Goal: Task Accomplishment & Management: Complete application form

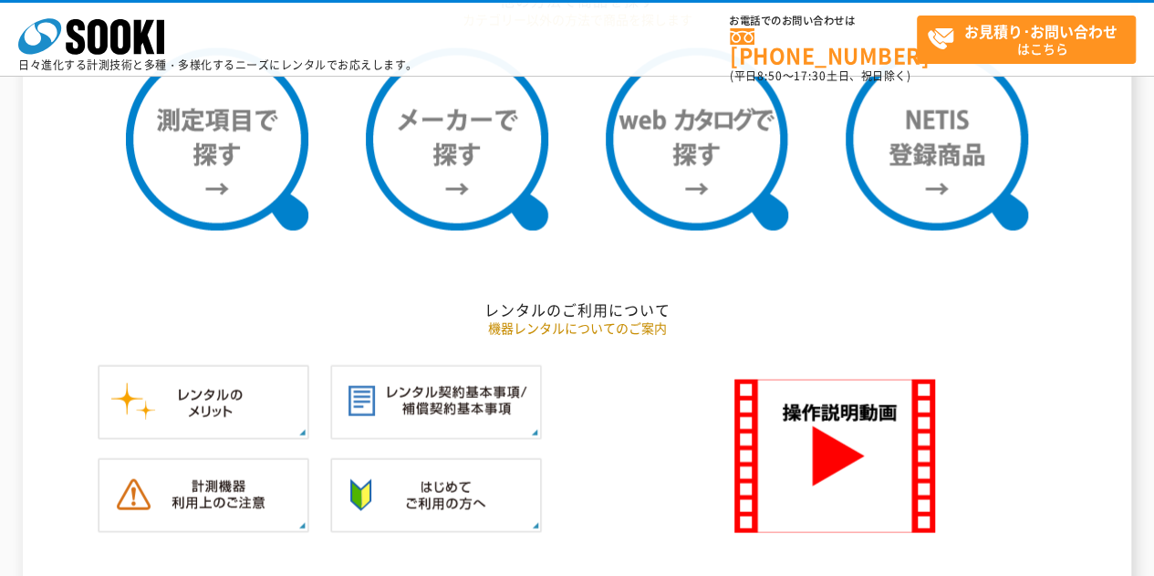
scroll to position [1550, 0]
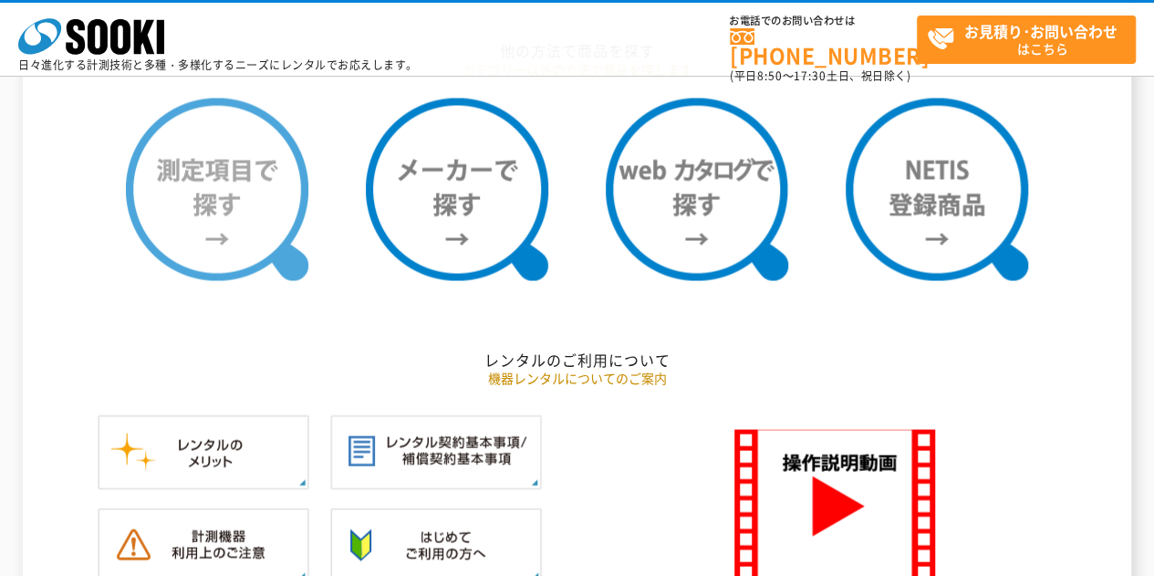
click at [239, 189] on img at bounding box center [217, 189] width 182 height 182
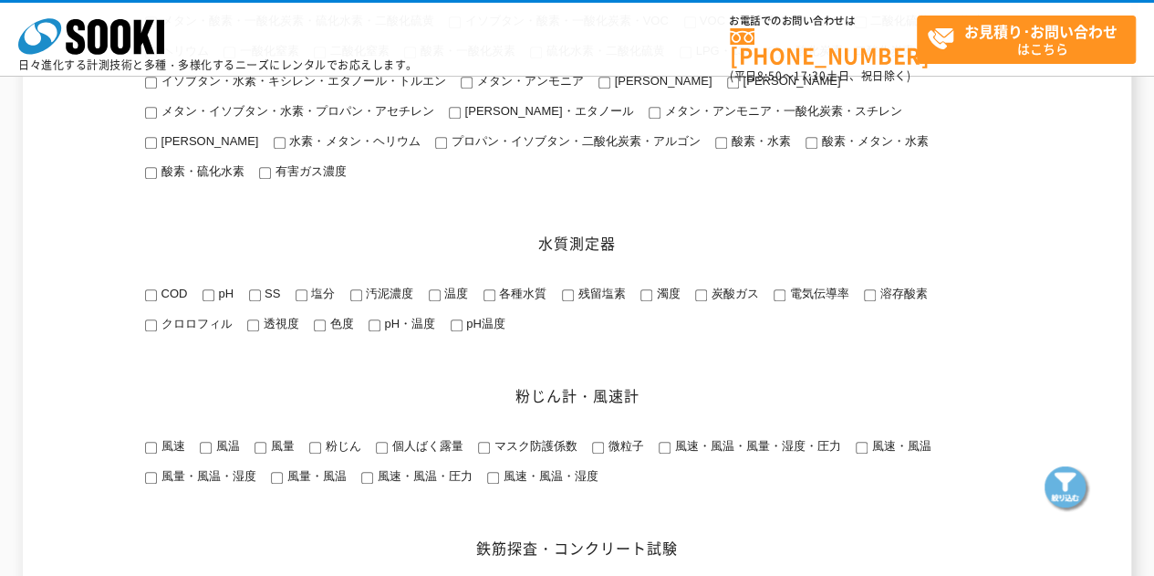
scroll to position [674, 0]
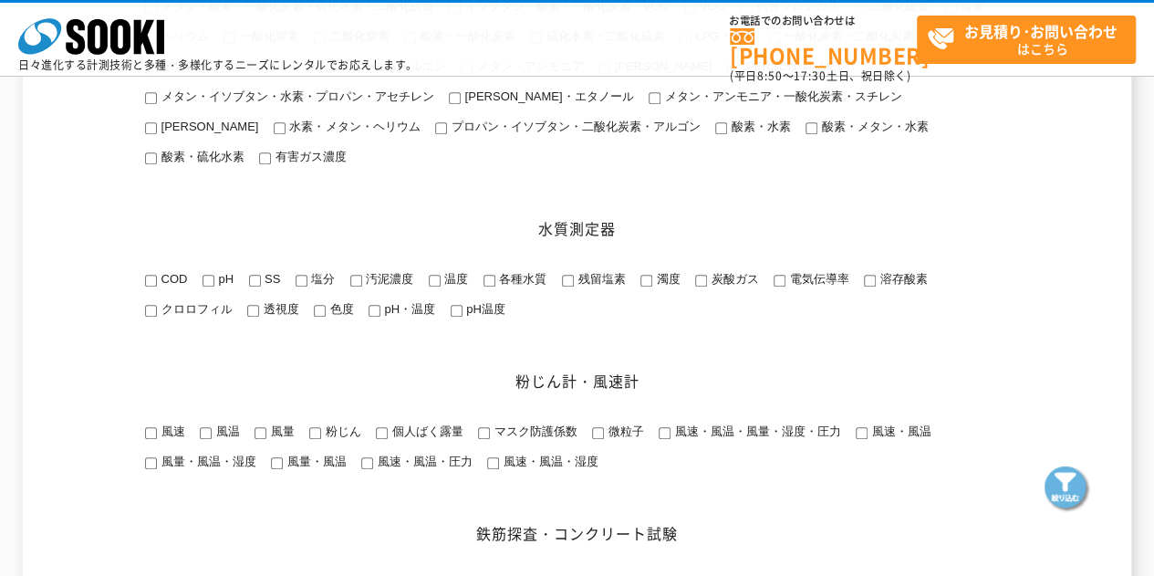
click at [865, 286] on input "溶存酸素" at bounding box center [870, 281] width 12 height 12
checkbox input "true"
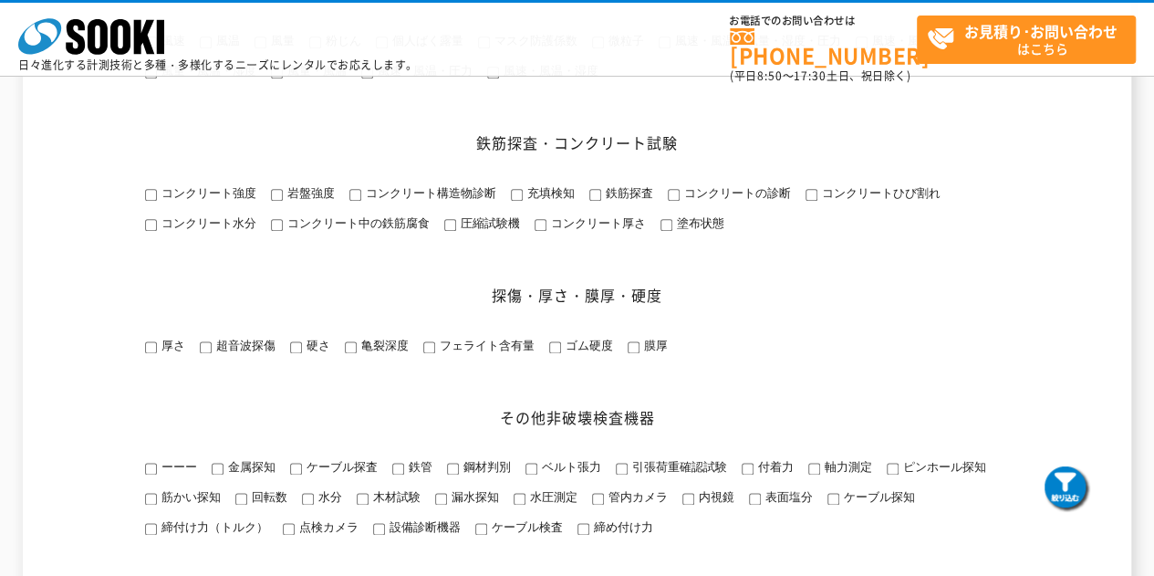
scroll to position [1156, 0]
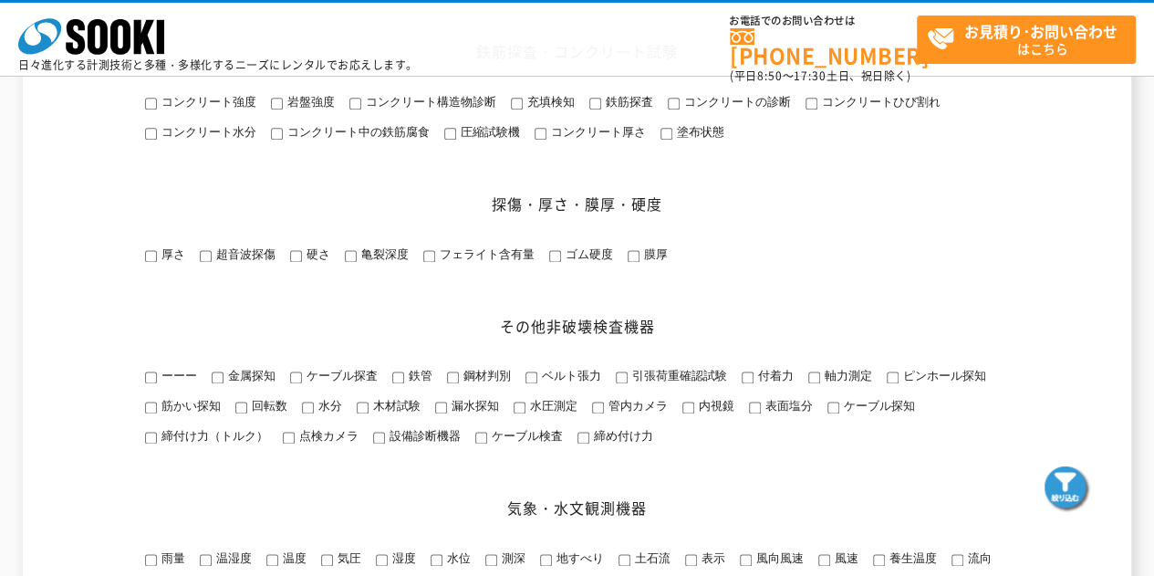
click at [1064, 472] on img at bounding box center [1067, 489] width 46 height 46
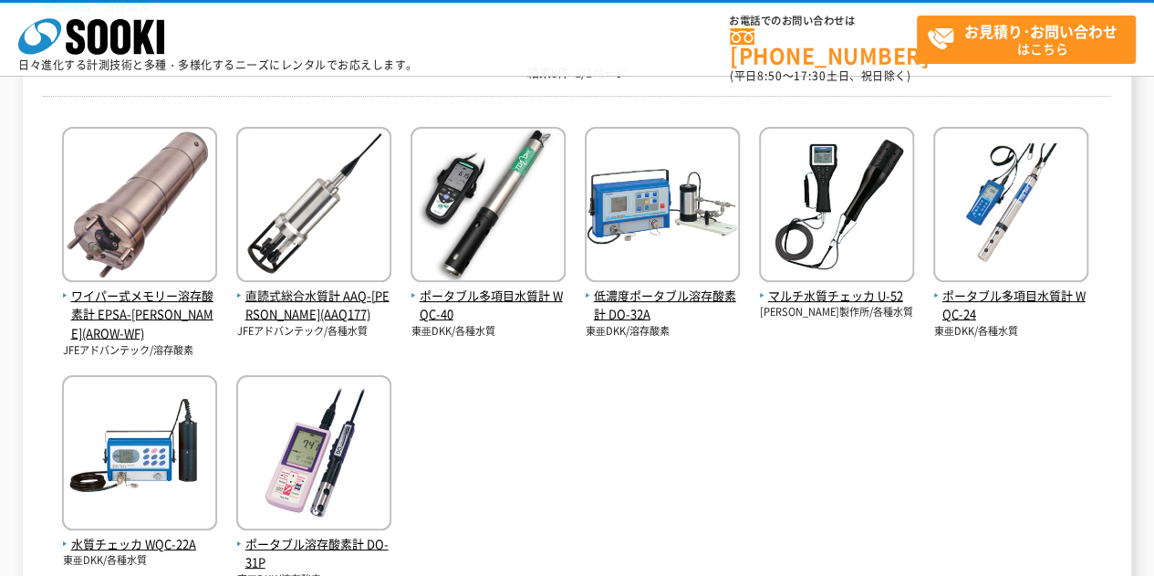
scroll to position [288, 0]
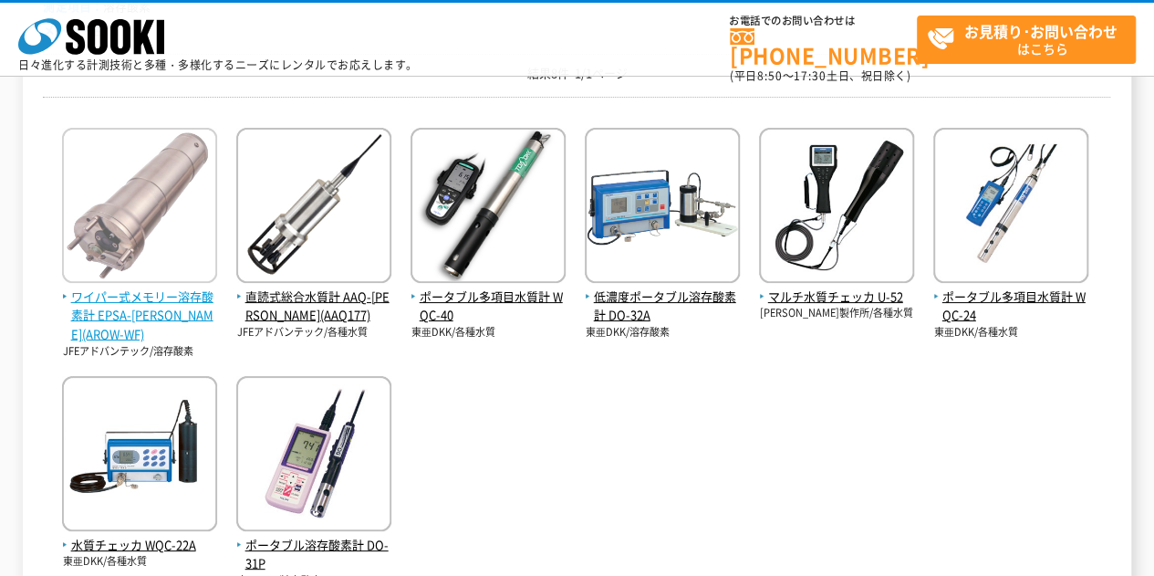
click at [117, 287] on span "ワイパー式メモリー溶存酸素計 EPSA-RINKO(AROW-WF)" at bounding box center [139, 315] width 155 height 57
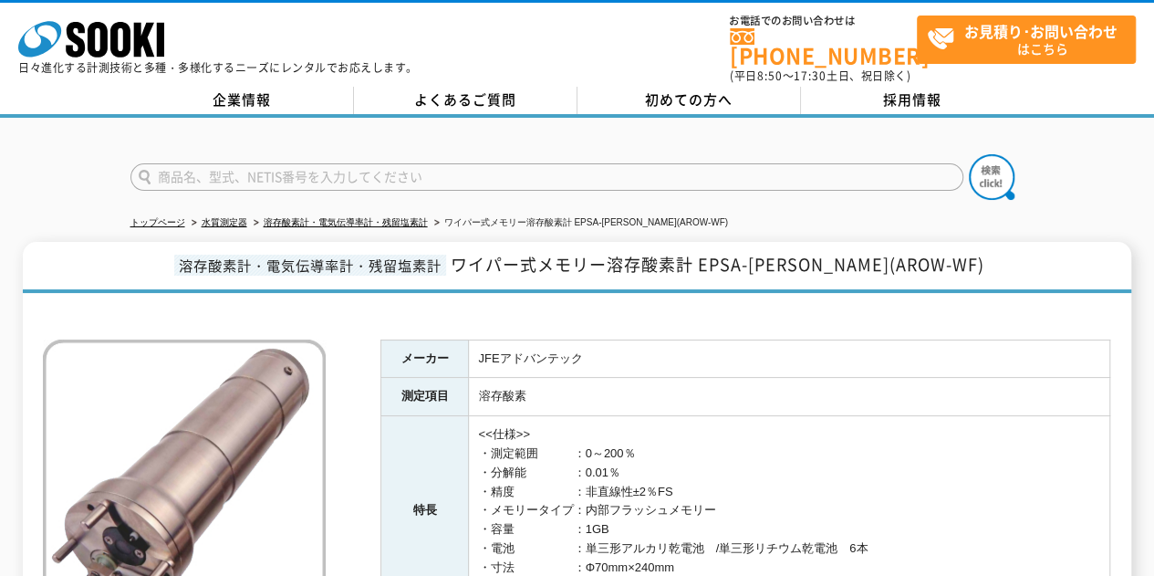
scroll to position [166, 0]
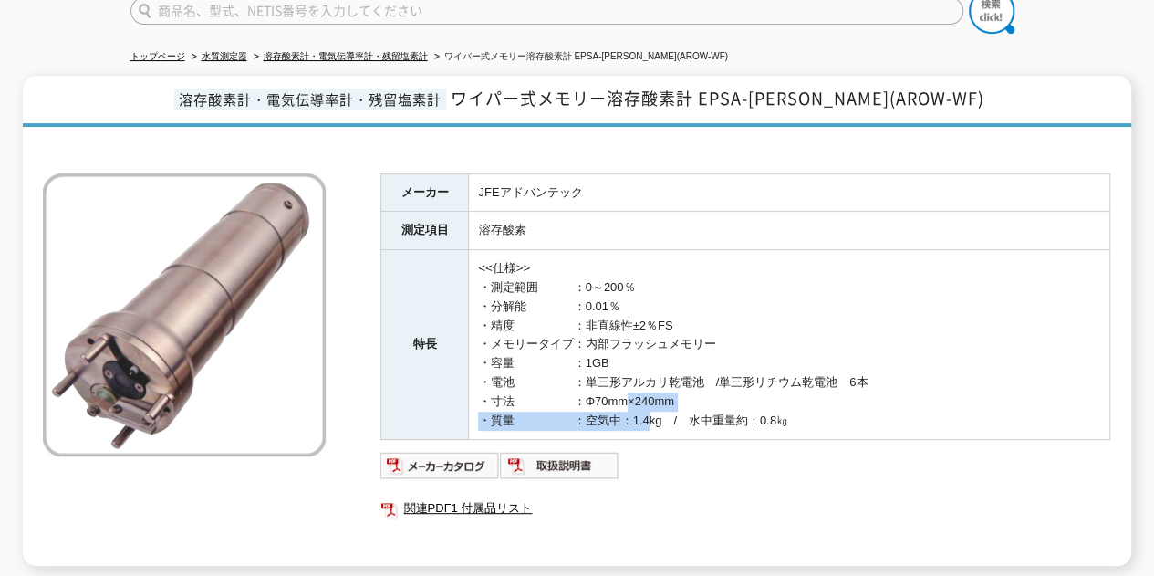
drag, startPoint x: 620, startPoint y: 388, endPoint x: 645, endPoint y: 400, distance: 27.7
click at [645, 400] on td "<<仕様>> ・測定範囲　　　：0～200％ ・分解能　　　　：0.01％ ・精度　　　　　：非直線性±2％FS ・メモリータイプ：内部フラッシュメモリー ・…" at bounding box center [789, 345] width 641 height 190
click at [664, 405] on td "<<仕様>> ・測定範囲　　　：0～200％ ・分解能　　　　：0.01％ ・精度　　　　　：非直線性±2％FS ・メモリータイプ：内部フラッシュメモリー ・…" at bounding box center [789, 345] width 641 height 190
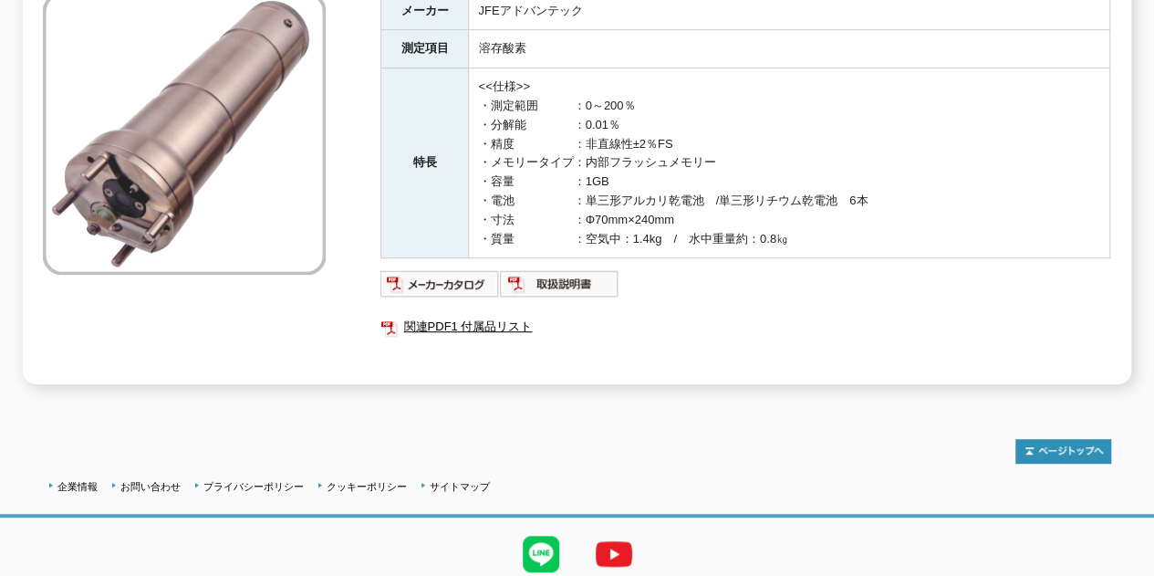
scroll to position [348, 0]
click at [457, 273] on img at bounding box center [440, 282] width 120 height 29
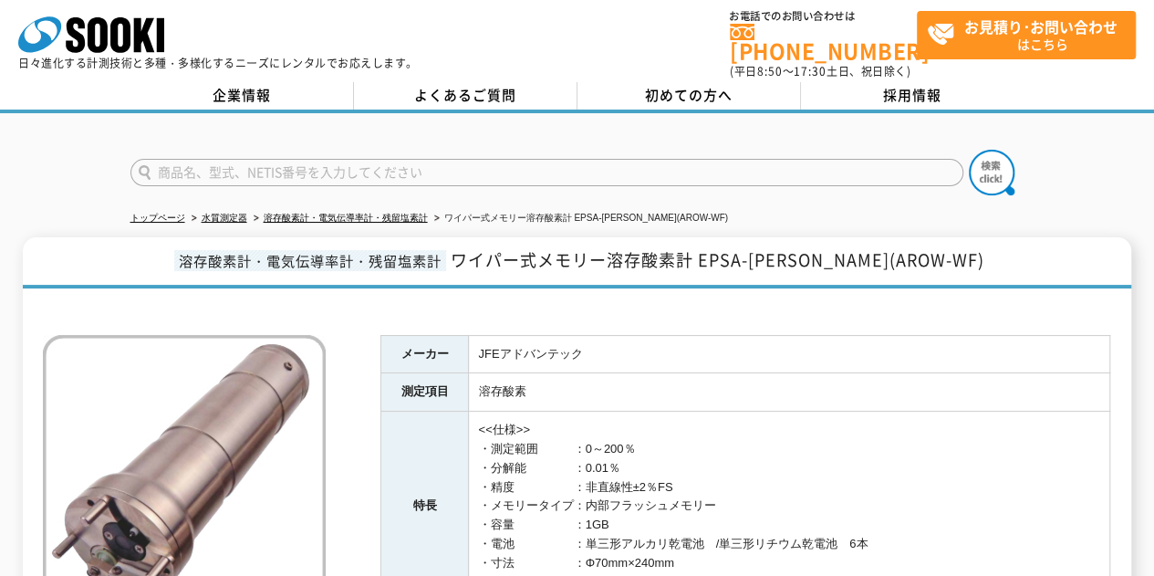
scroll to position [0, 0]
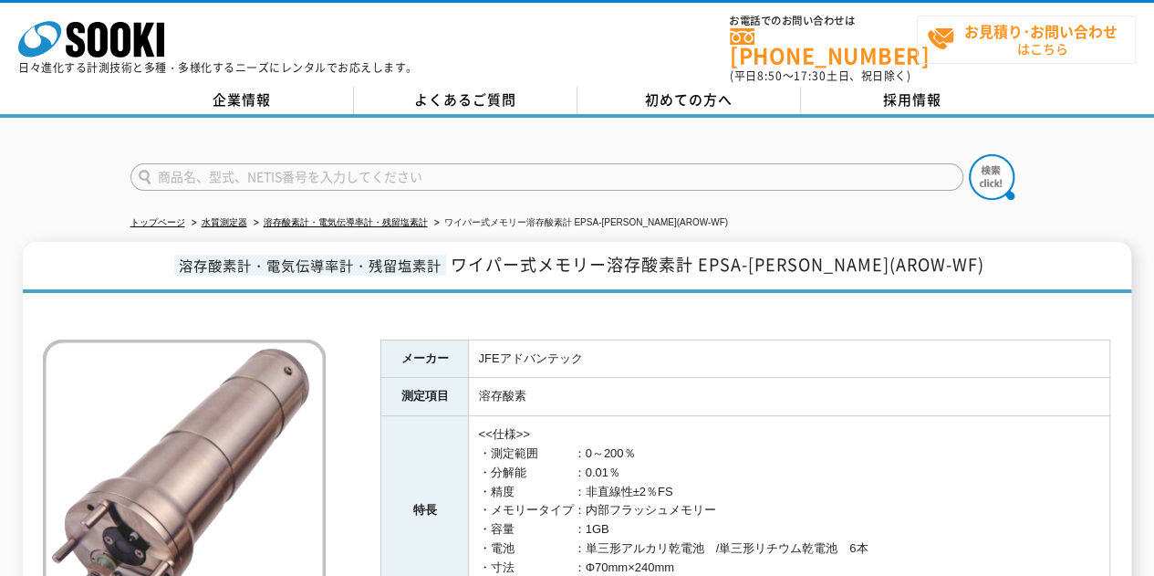
click at [968, 30] on strong "お見積り･お問い合わせ" at bounding box center [1040, 31] width 153 height 22
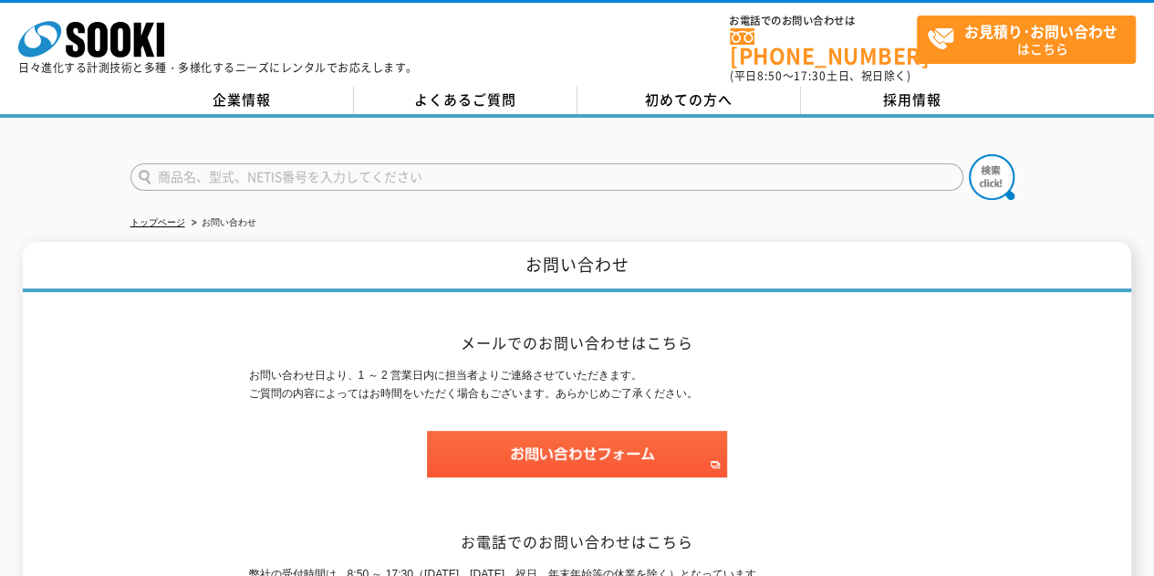
scroll to position [223, 0]
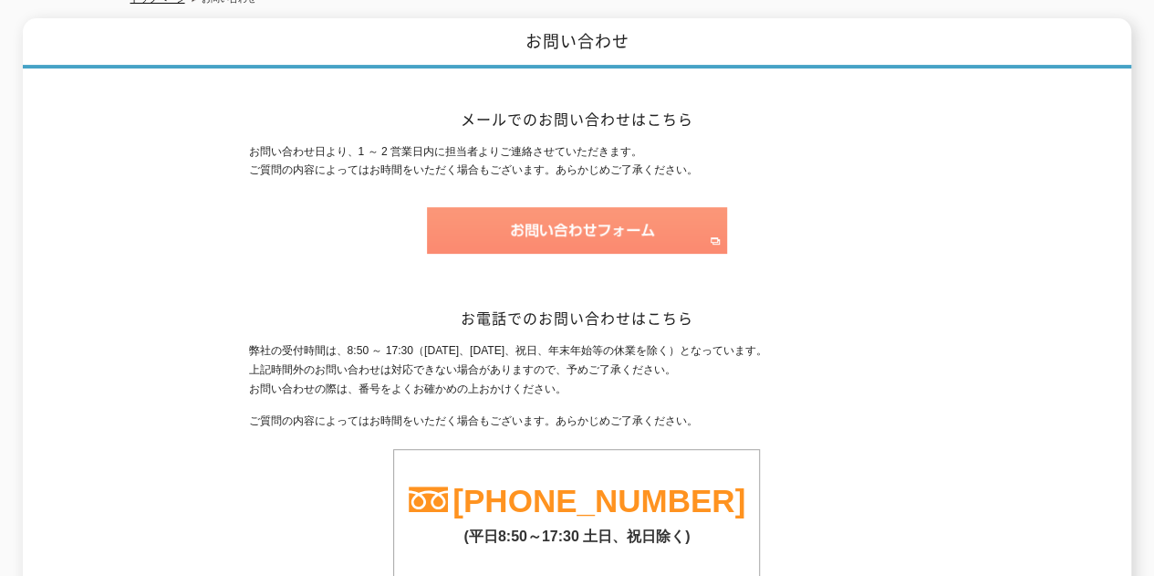
click at [613, 207] on img at bounding box center [577, 230] width 300 height 47
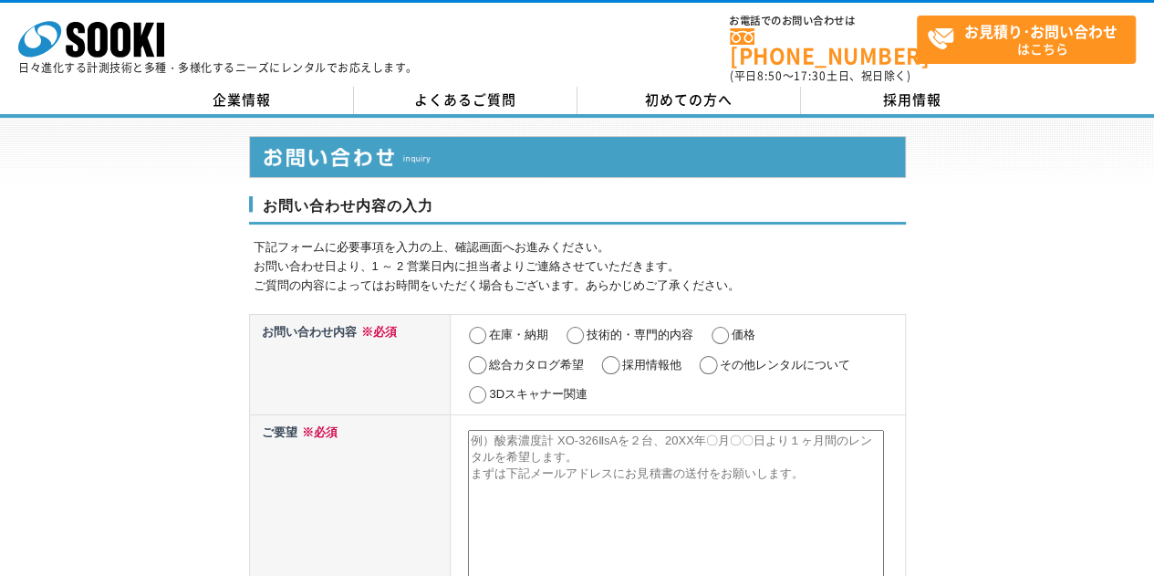
click at [728, 327] on input "価格" at bounding box center [720, 336] width 23 height 18
radio input "true"
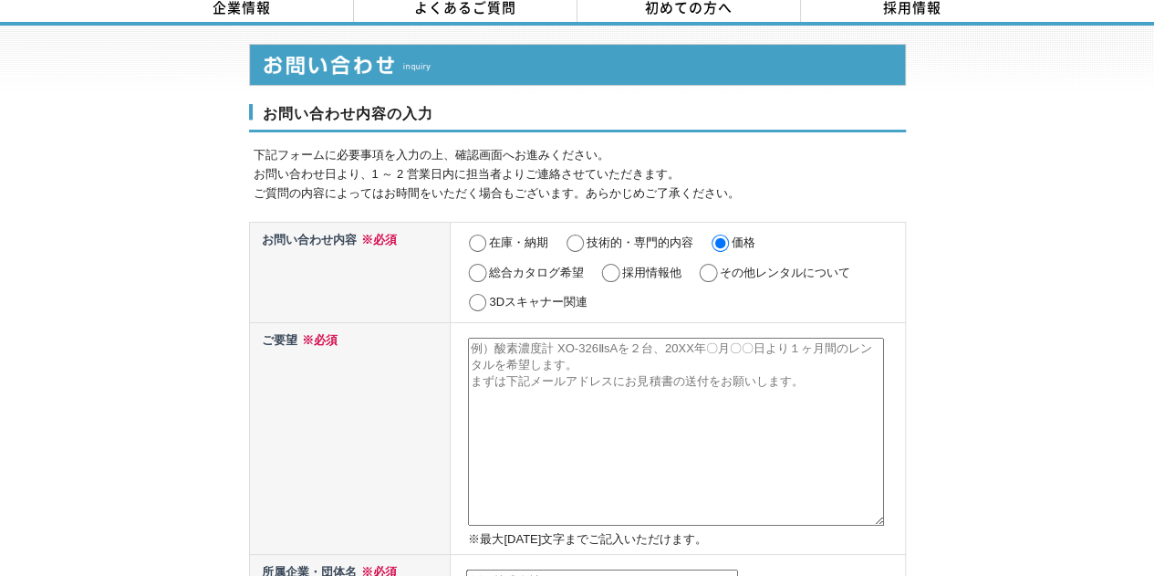
scroll to position [93, 0]
click at [556, 388] on textarea at bounding box center [676, 431] width 416 height 188
paste textarea "https://www.rex-rental.jp/large/120/middle/030/product/20300"
type textarea "https://www.rex-rental.jp/large/120/middle/030/product/20300"
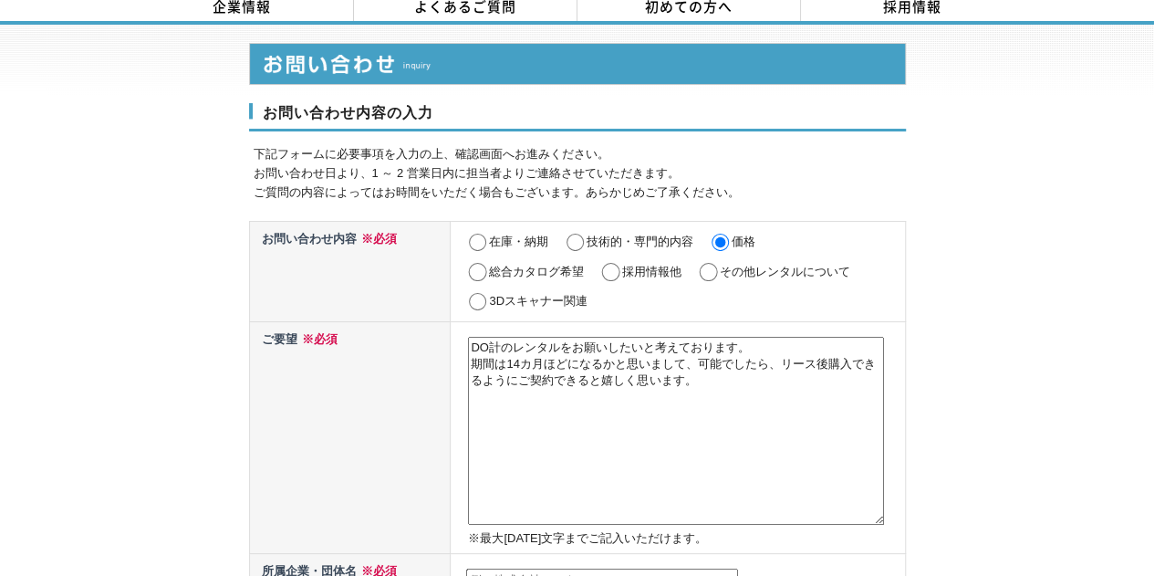
click at [473, 337] on textarea "DO計のレンタルをお願いしたいと考えております。 期間は14カ月ほどになるかと思いまして、可能でしたら、リース後購入できるようにご契約できると嬉しく思います。" at bounding box center [676, 431] width 416 height 188
paste textarea "[URL][DOMAIN_NAME]"
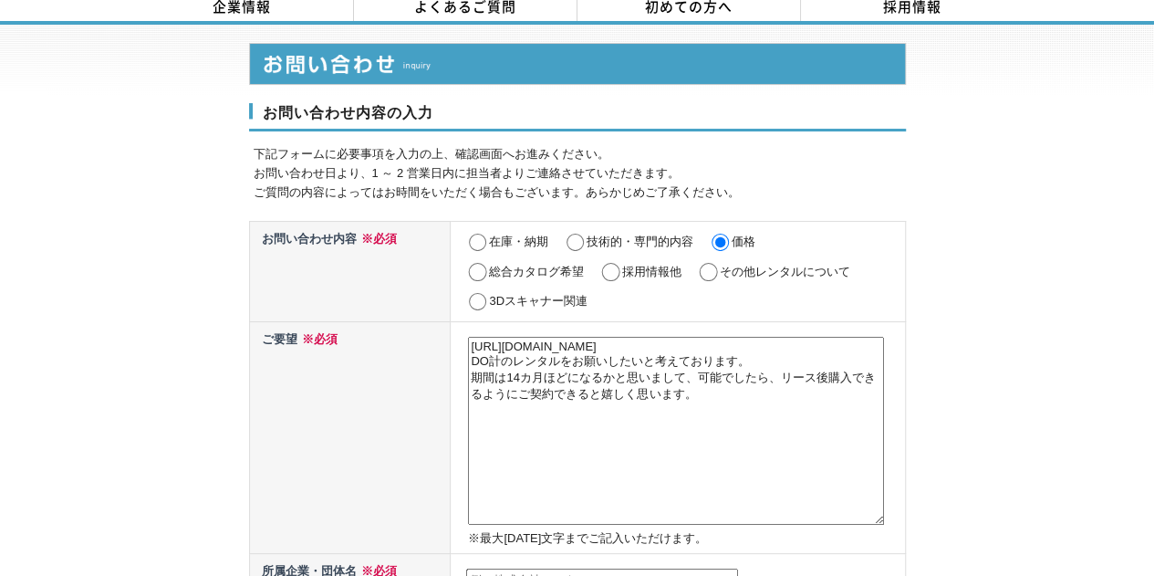
click at [492, 341] on textarea "https://sooki.co.jp/rental/product/detail/36040/ DO計のレンタルをお願いしたいと考えております。 期間は14…" at bounding box center [676, 431] width 416 height 188
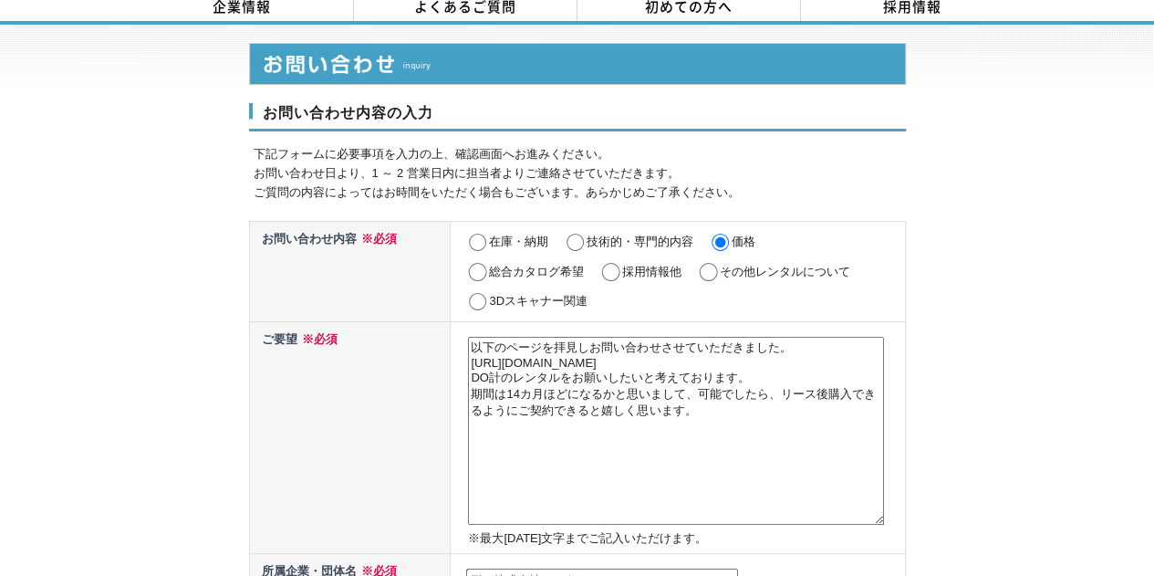
click at [475, 373] on textarea "以下のページを拝見しお問い合わせさせていただきました。 https://sooki.co.jp/rental/product/detail/36040/ DO…" at bounding box center [676, 431] width 416 height 188
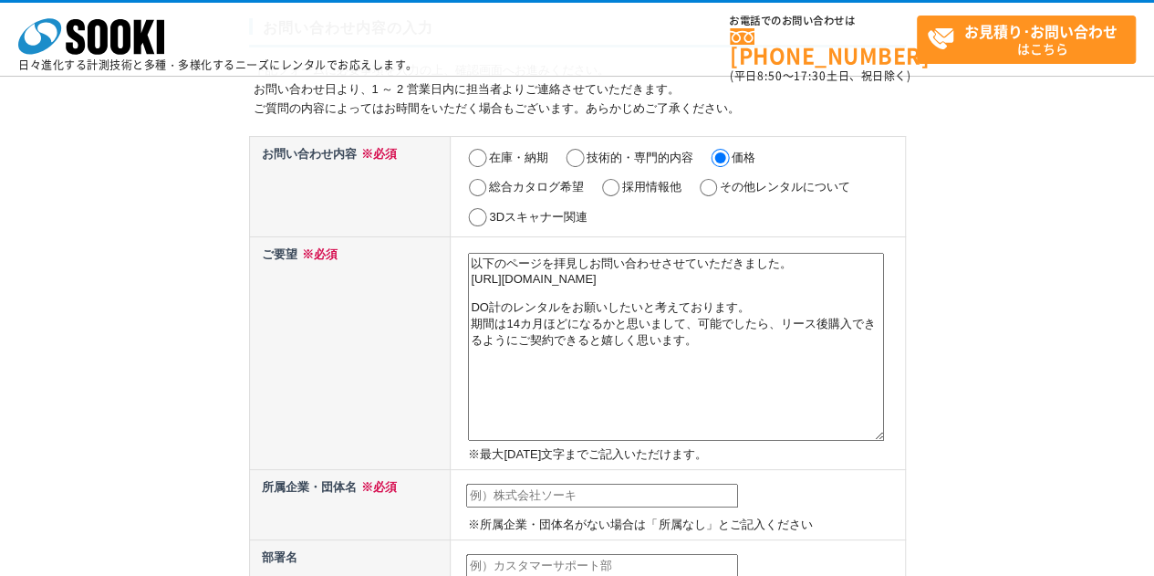
scroll to position [143, 0]
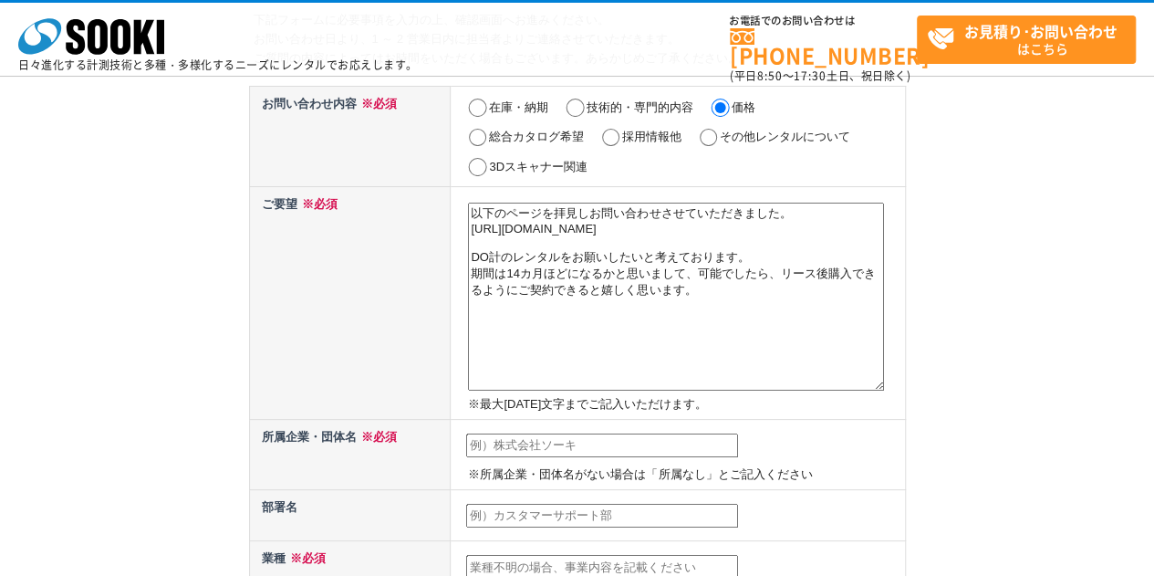
click at [734, 338] on textarea "以下のページを拝見しお問い合わせさせていただきました。 https://sooki.co.jp/rental/product/detail/36040/ DO…" at bounding box center [676, 297] width 416 height 188
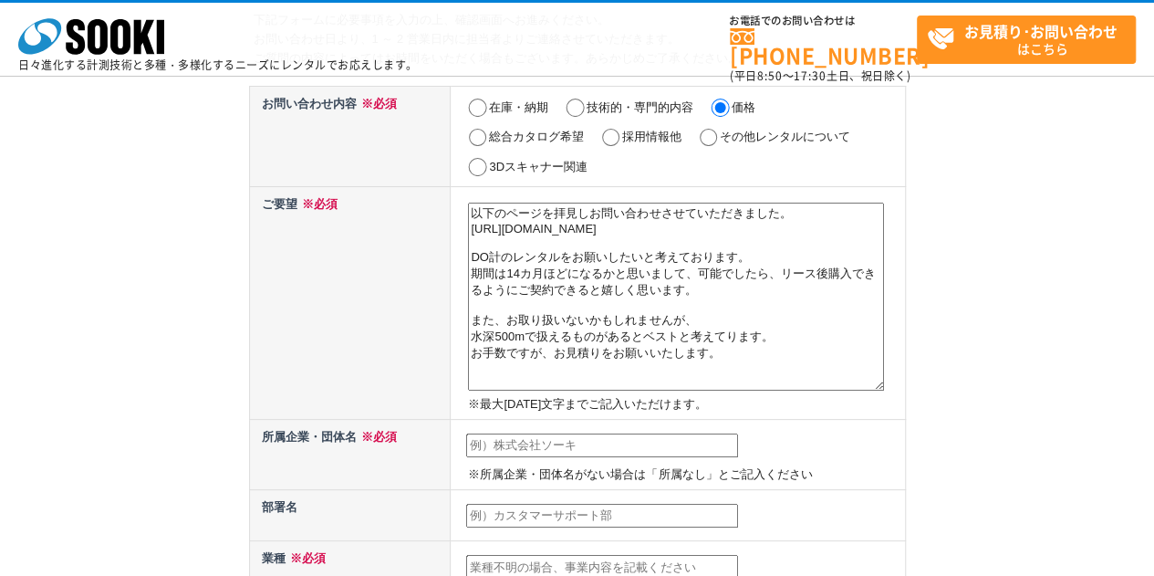
drag, startPoint x: 737, startPoint y: 372, endPoint x: 457, endPoint y: 180, distance: 339.8
type textarea "以下のページを拝見しお問い合わせさせていただきました。 https://sooki.co.jp/rental/product/detail/36040/ DO…"
click at [810, 402] on p "※最大2000文字までご記入いただけます。" at bounding box center [684, 404] width 432 height 19
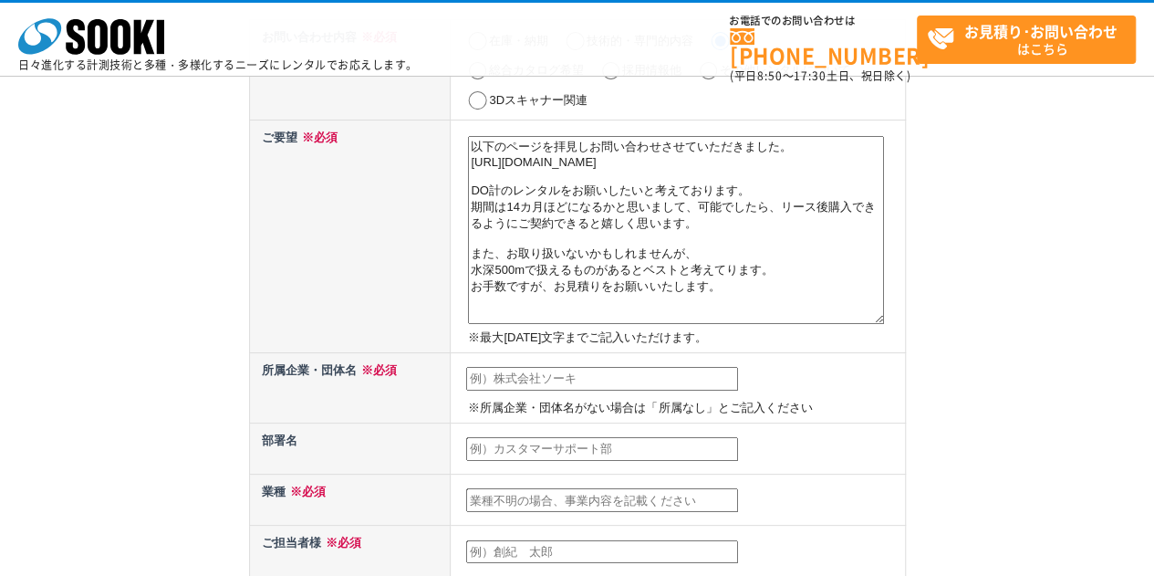
scroll to position [211, 0]
click at [577, 366] on input "text" at bounding box center [602, 378] width 272 height 24
type input "か"
type input "株式会社BLUABLE"
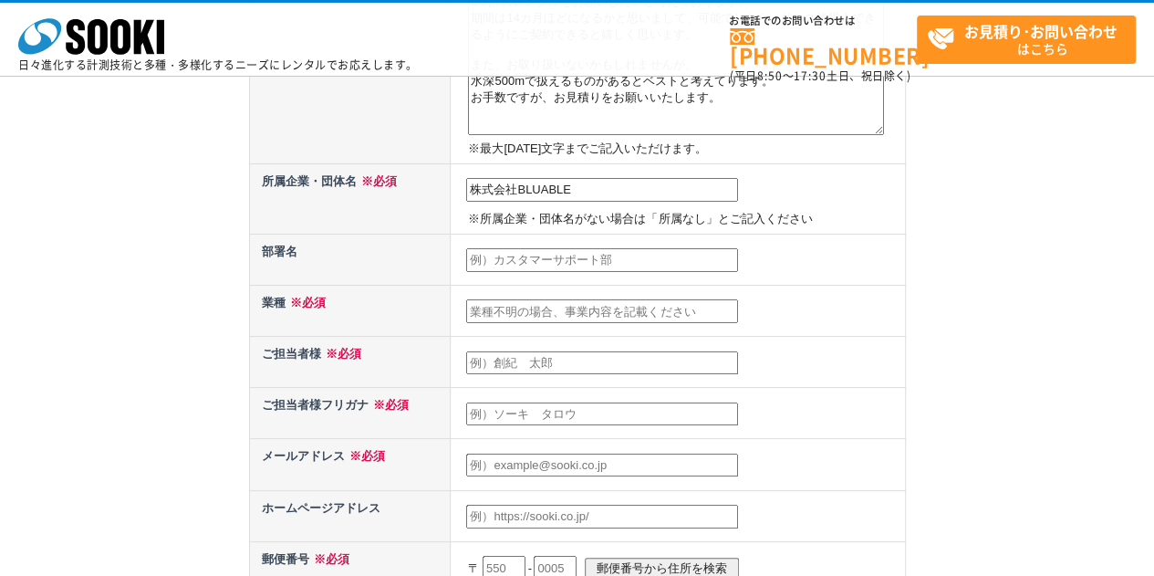
click at [564, 307] on input "text" at bounding box center [602, 311] width 272 height 24
type input "カーボンクレジットの創出・販売"
click at [592, 352] on input "text" at bounding box center [602, 363] width 272 height 24
type input "[PERSON_NAME]"
click at [540, 406] on input "text" at bounding box center [602, 414] width 272 height 24
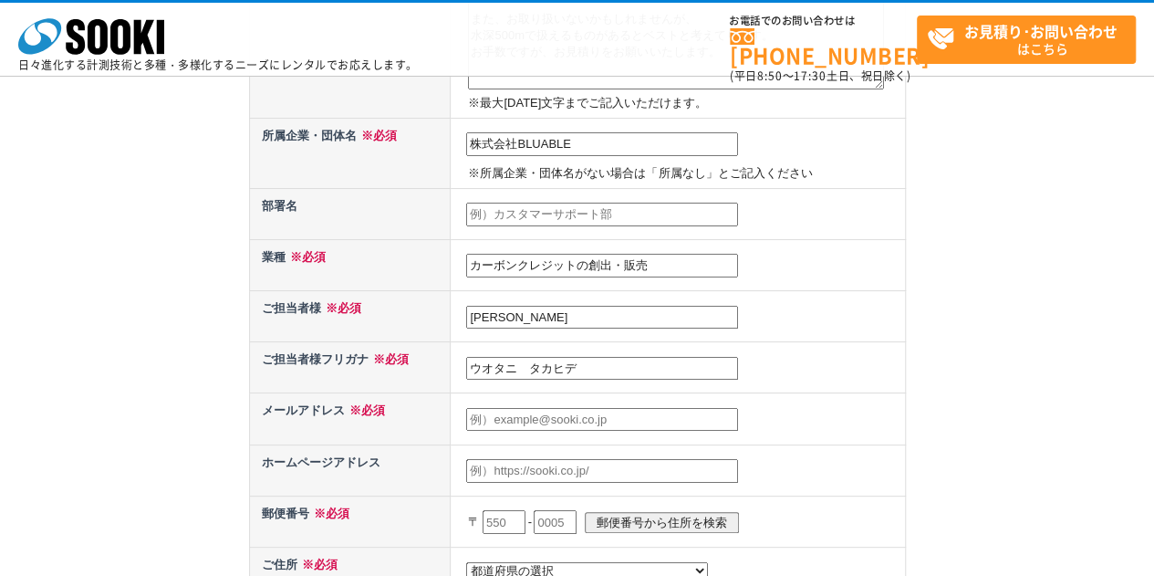
scroll to position [445, 0]
type input "ウオタニ　タカヒデ"
click at [532, 419] on input "text" at bounding box center [602, 419] width 272 height 24
click at [540, 458] on input "text" at bounding box center [602, 470] width 272 height 24
click at [584, 416] on input "u" at bounding box center [602, 419] width 272 height 24
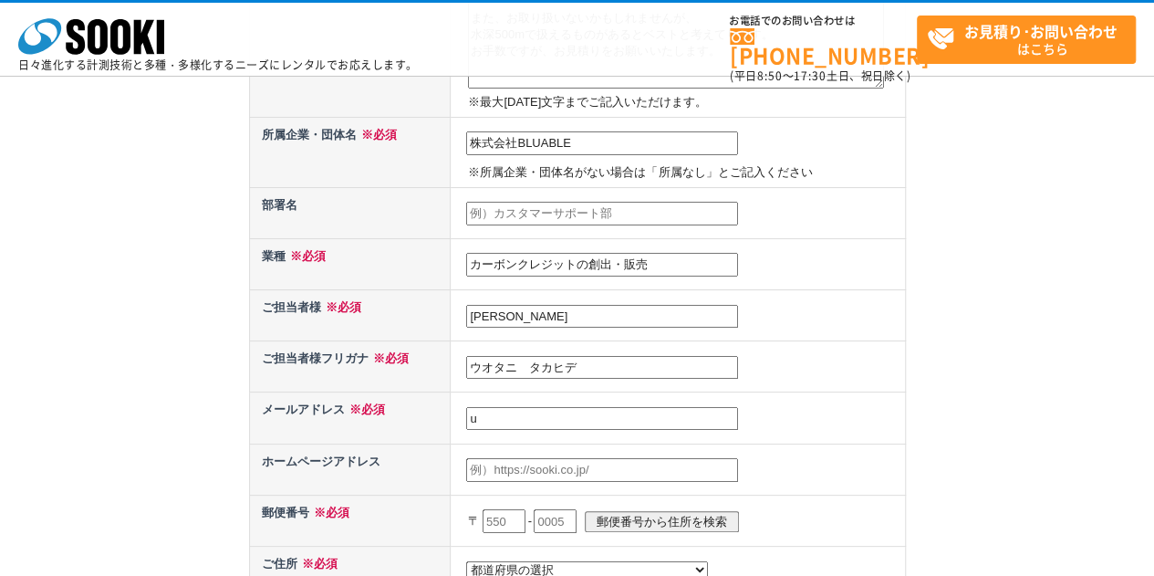
type input "[PERSON_NAME][EMAIL_ADDRESS][DOMAIN_NAME]"
click at [560, 465] on input "text" at bounding box center [602, 470] width 272 height 24
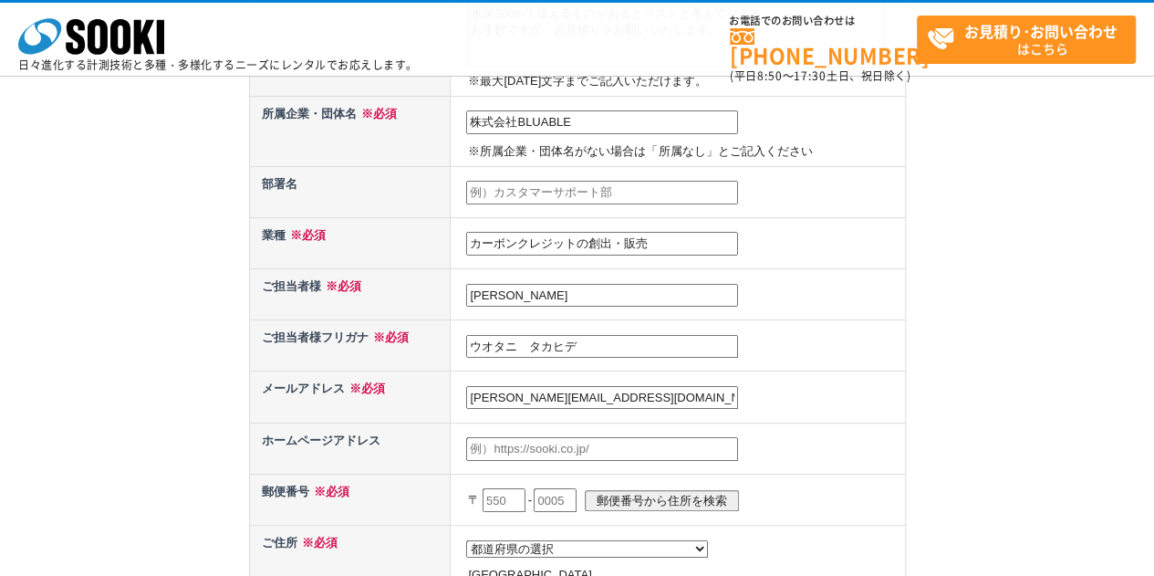
scroll to position [467, 0]
paste input "https://bluable.jp/"
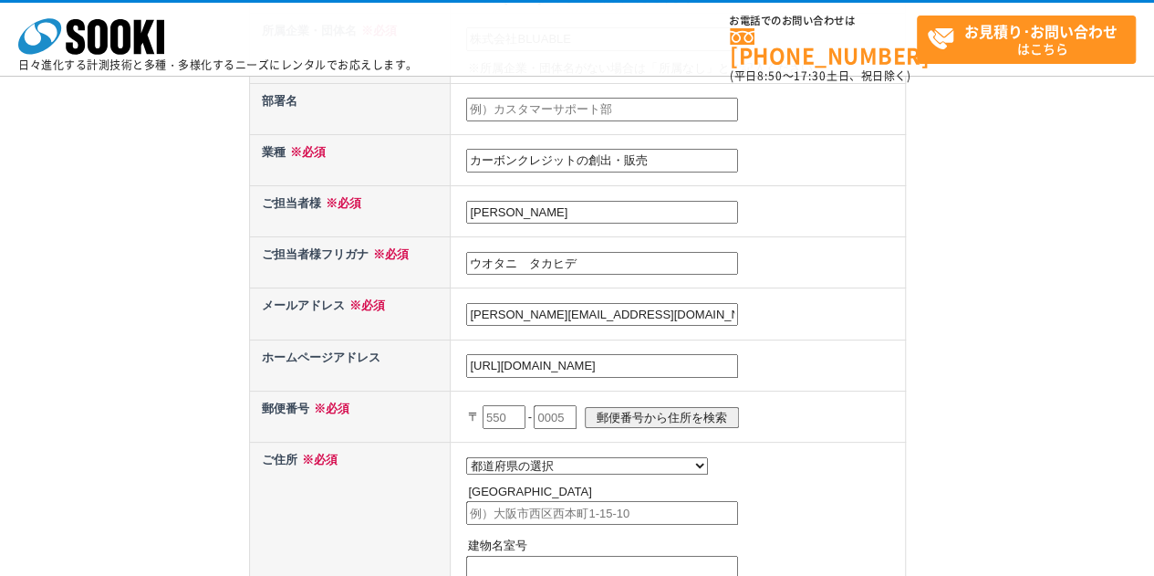
scroll to position [550, 0]
type input "https://bluable.jp/"
click at [511, 417] on input "text" at bounding box center [504, 416] width 43 height 24
click at [577, 418] on input "text" at bounding box center [555, 416] width 43 height 24
paste input "0071"
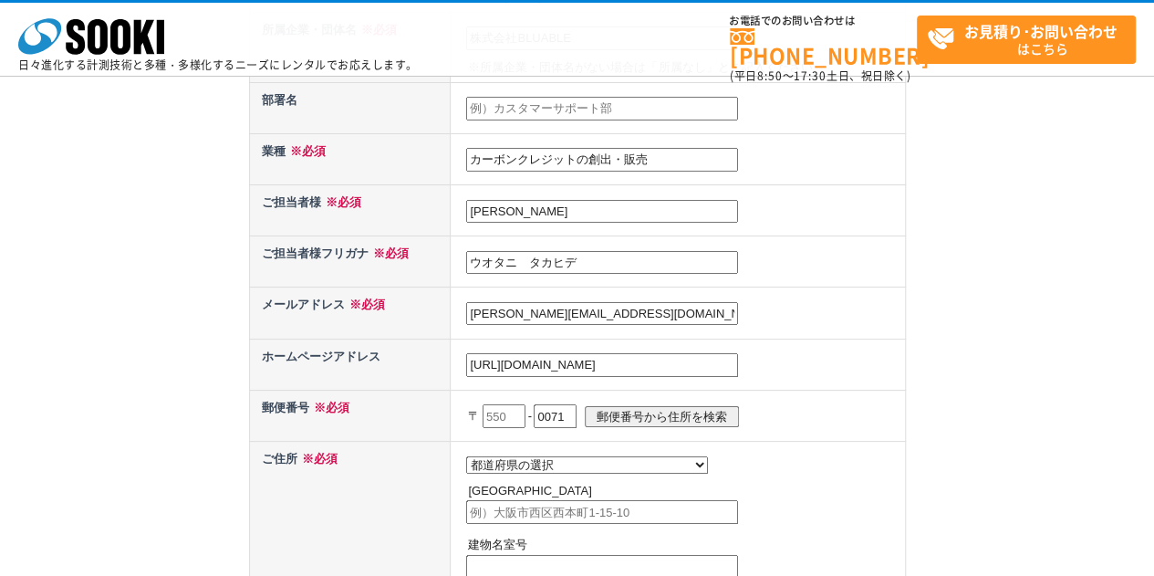
type input "0071"
click at [520, 410] on input "text" at bounding box center [504, 416] width 43 height 24
type input "６"
type input "665"
click at [637, 406] on input "郵便番号から住所を検索" at bounding box center [662, 416] width 154 height 21
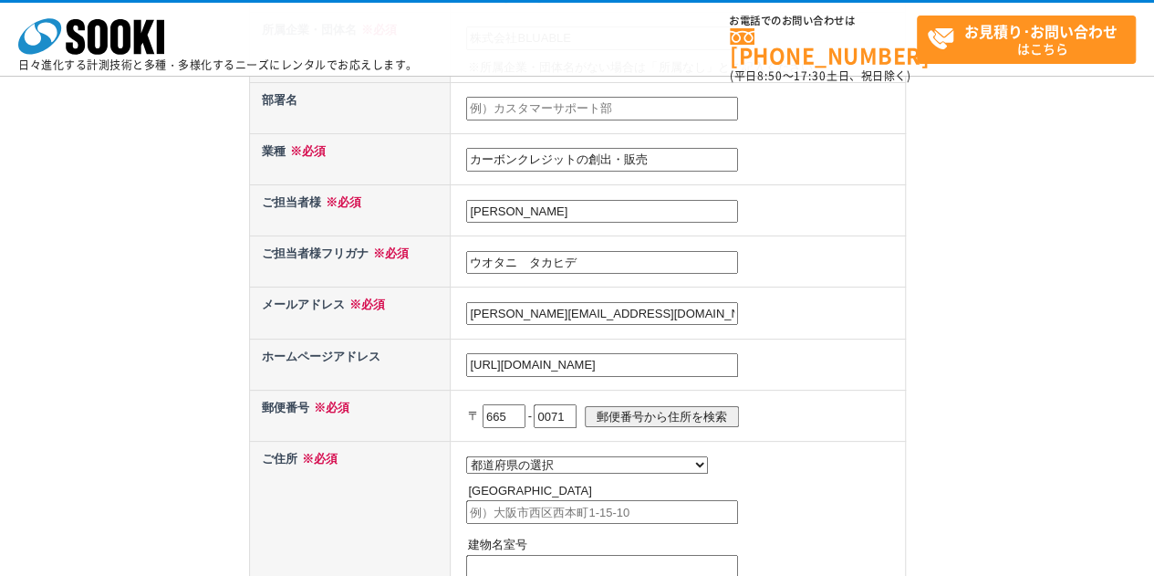
select select "28"
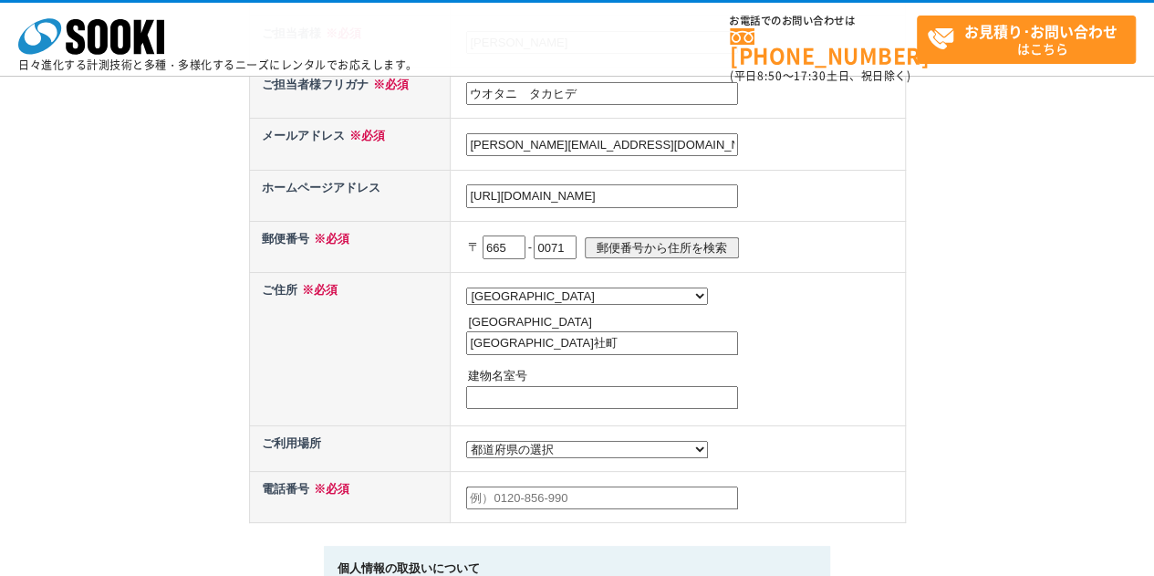
click at [648, 331] on td "都道府県の選択 北海道 青森県 岩手県 宮城県 秋田県 山形県 福島県 茨城県 栃木県 群馬県 埼玉県 千葉県 東京都 神奈川県 新潟県 富山県 石川県 福井…" at bounding box center [678, 348] width 454 height 153
click at [645, 340] on input "宝塚市社町" at bounding box center [602, 343] width 272 height 24
paste input "２０番７号"
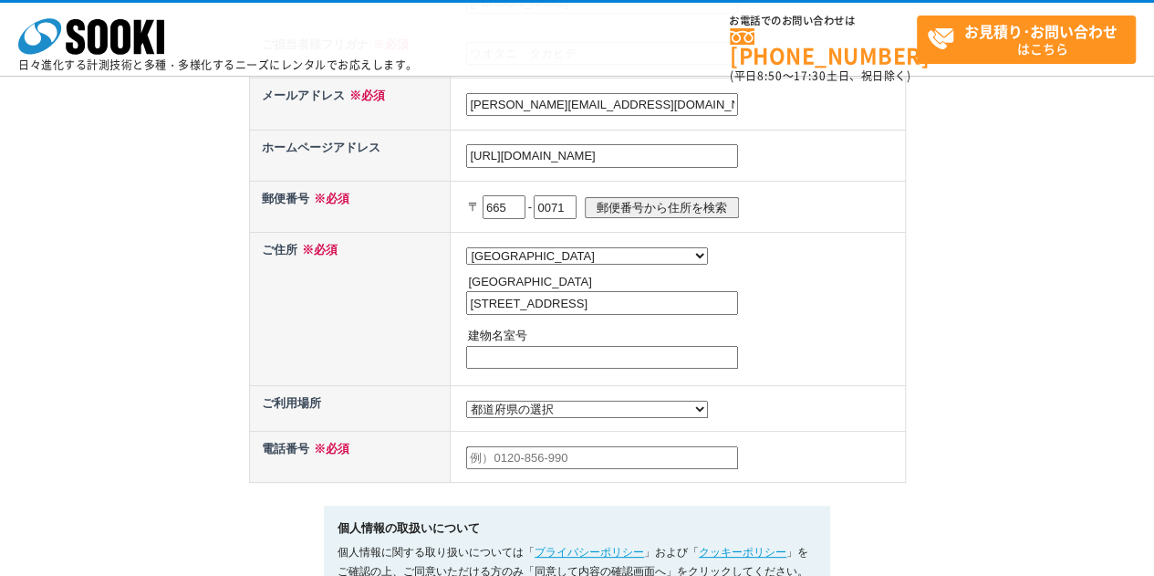
type input "宝塚市社町２０番７号"
click at [545, 409] on select "都道府県の選択 利用場所未定 北海道 青森県 岩手県 宮城県 秋田県 山形県 福島県 茨城県 栃木県 群馬県 埼玉県 千葉県 東京都 神奈川県 新潟県 富山県…" at bounding box center [587, 408] width 242 height 17
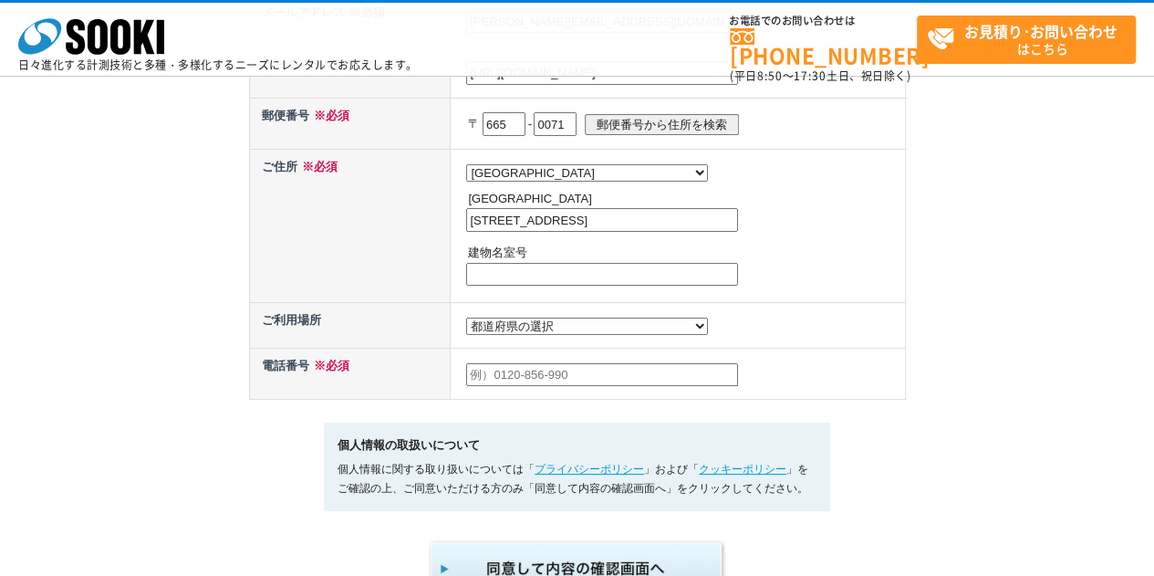
scroll to position [843, 0]
click at [557, 386] on input "text" at bounding box center [602, 374] width 272 height 24
type input "080-2279-7681"
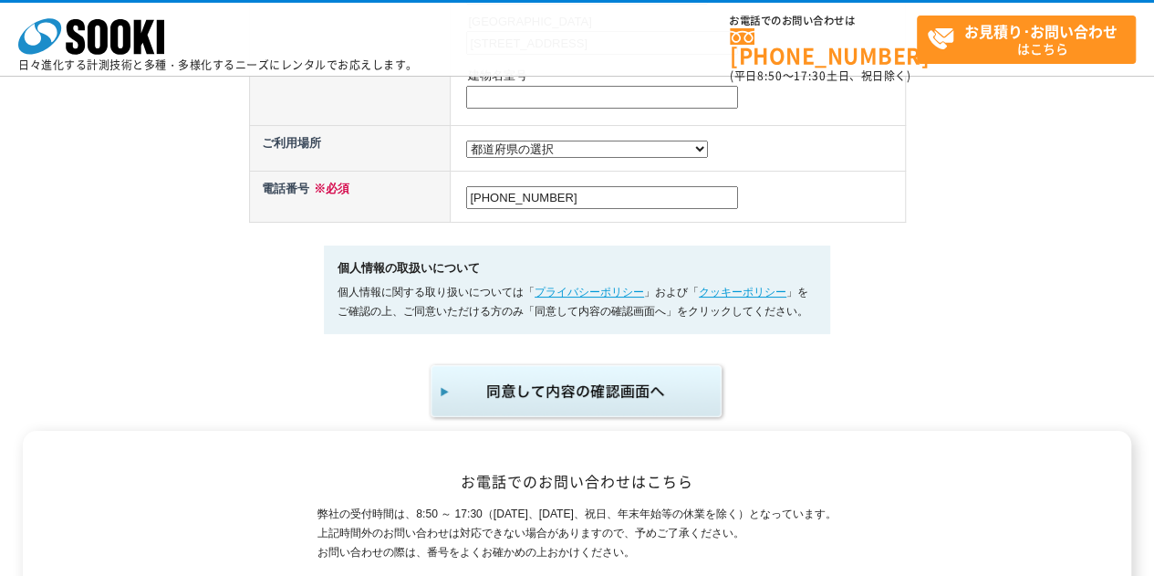
scroll to position [1020, 0]
click at [500, 405] on img "submit" at bounding box center [577, 390] width 299 height 60
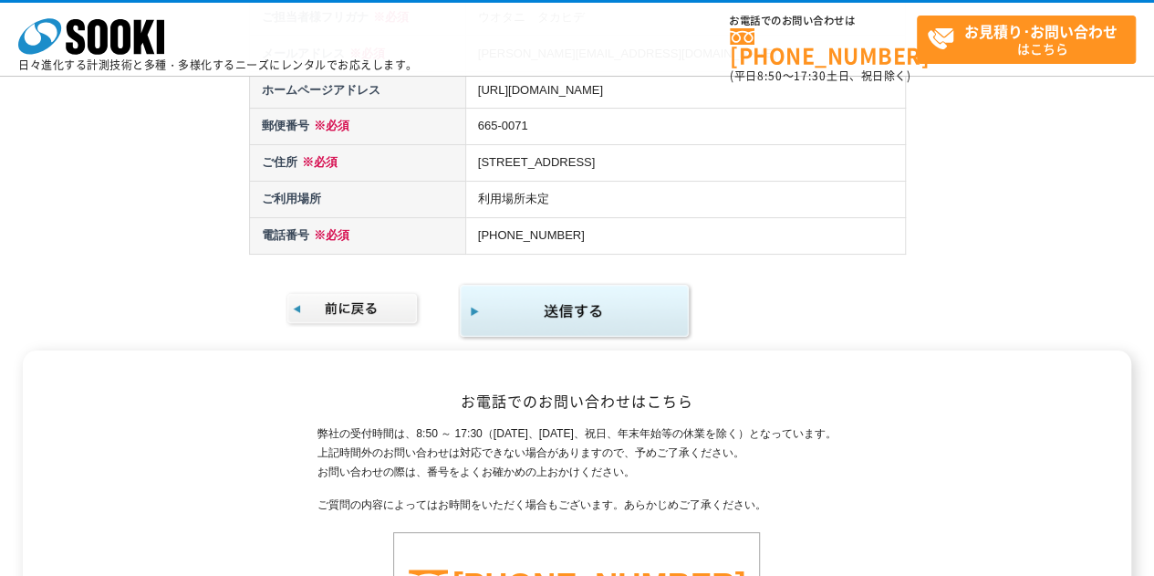
scroll to position [597, 0]
click at [568, 310] on img "submit" at bounding box center [575, 311] width 234 height 59
